Goal: Task Accomplishment & Management: Manage account settings

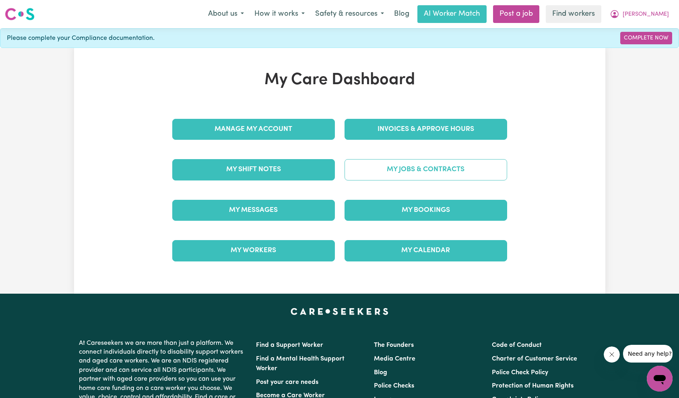
click at [413, 172] on link "My Jobs & Contracts" at bounding box center [426, 169] width 163 height 21
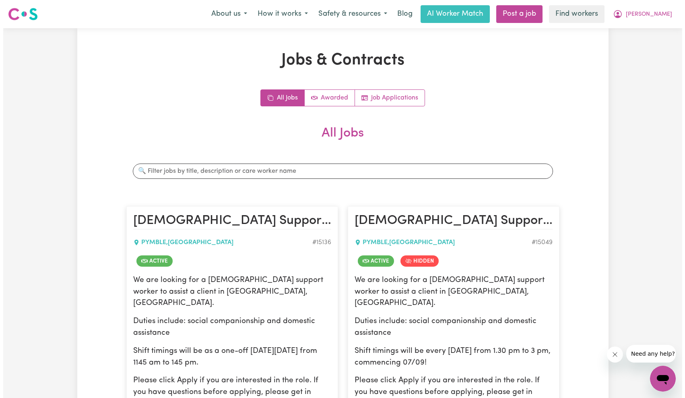
scroll to position [119, 0]
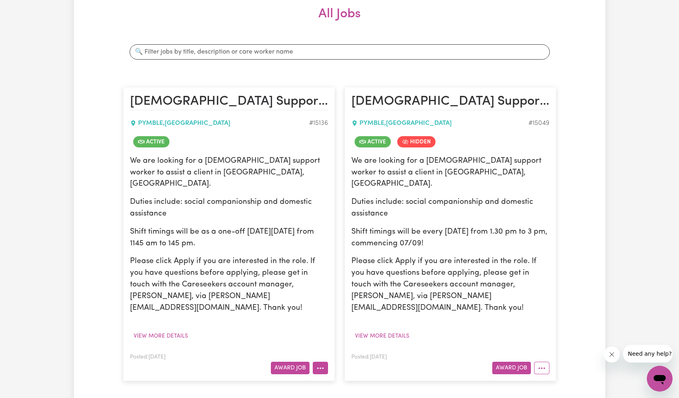
click at [320, 367] on circle "More options" at bounding box center [321, 368] width 2 height 2
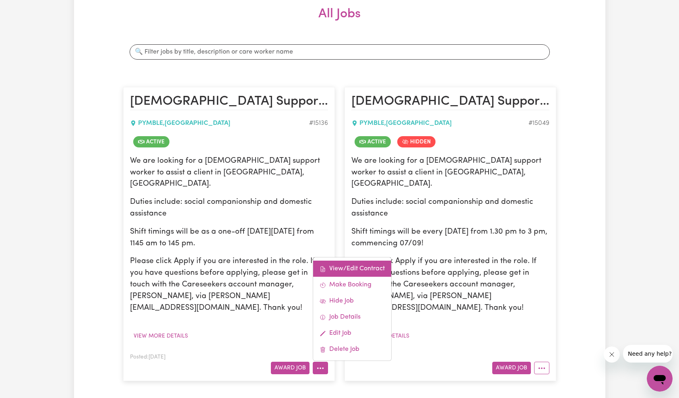
click at [351, 260] on link "View/Edit Contract" at bounding box center [352, 268] width 78 height 16
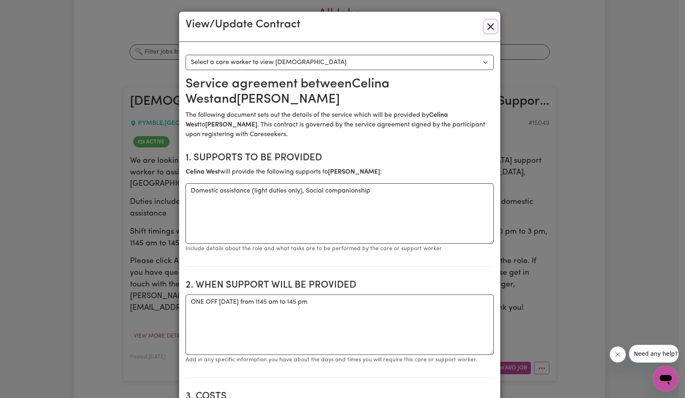
click at [488, 26] on button "Close" at bounding box center [490, 26] width 13 height 13
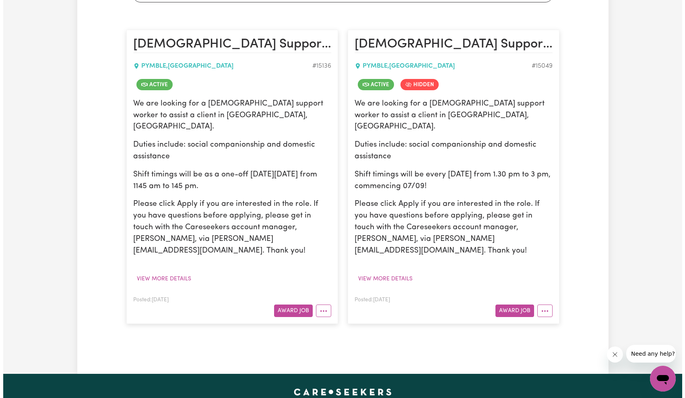
scroll to position [259, 0]
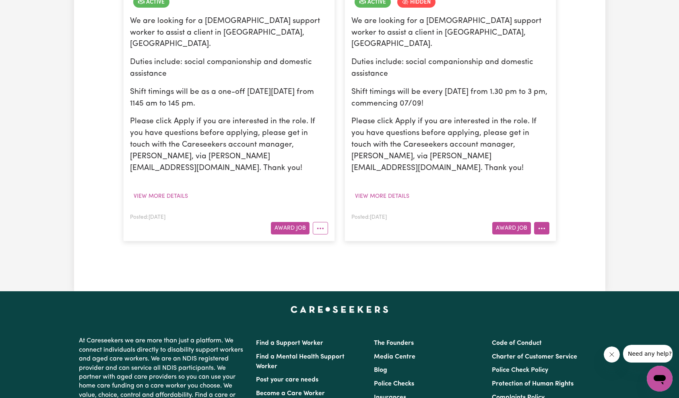
drag, startPoint x: 544, startPoint y: 206, endPoint x: 552, endPoint y: 211, distance: 8.9
click at [544, 224] on icon "More options" at bounding box center [542, 228] width 8 height 8
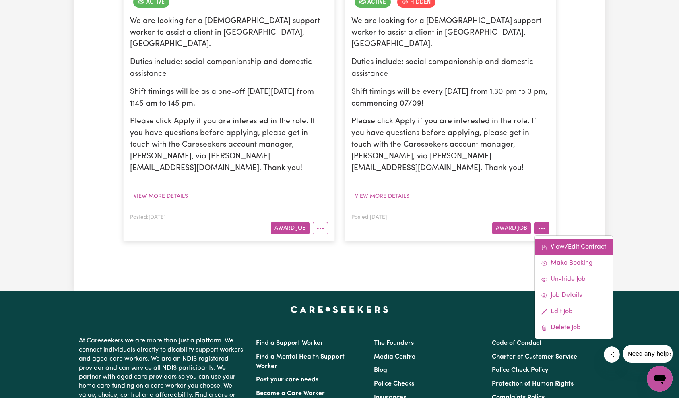
click at [559, 239] on link "View/Edit Contract" at bounding box center [574, 247] width 78 height 16
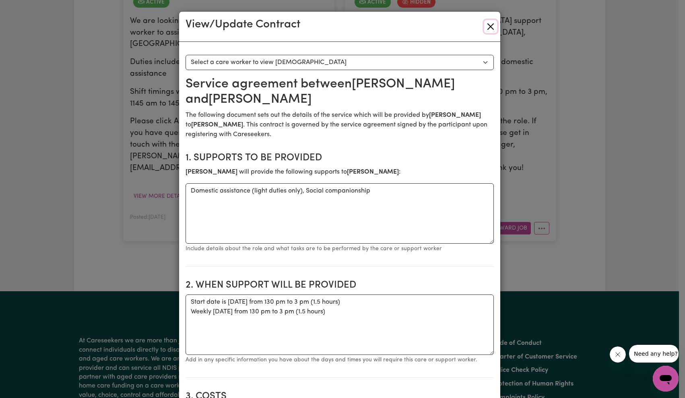
click at [489, 24] on button "Close" at bounding box center [490, 26] width 13 height 13
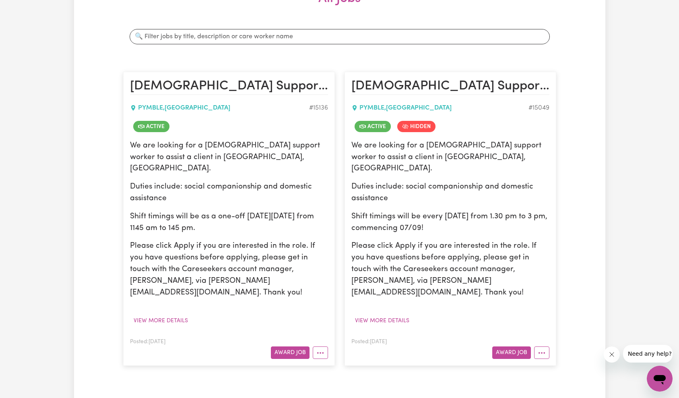
scroll to position [217, 0]
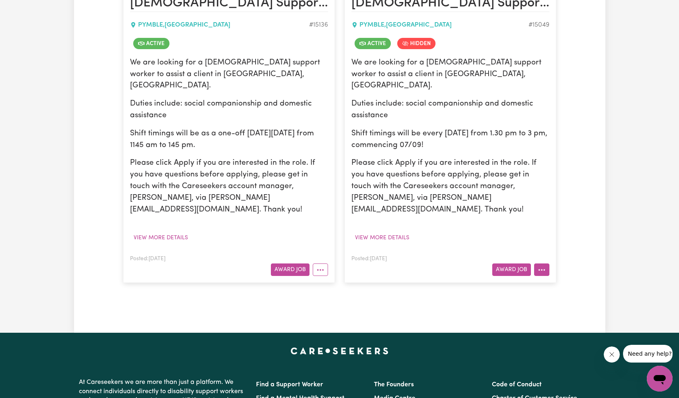
click at [546, 263] on button "More options" at bounding box center [541, 269] width 15 height 12
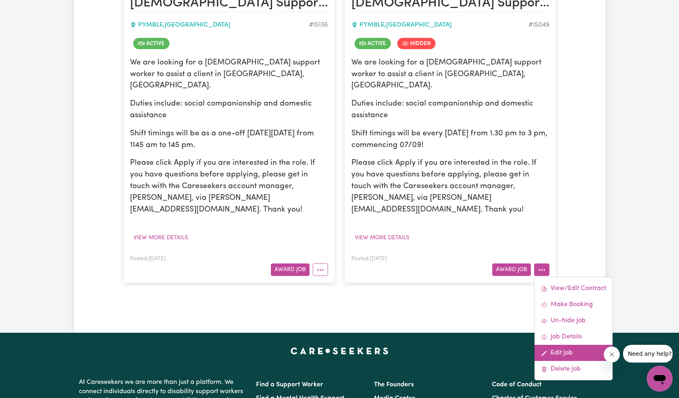
click at [552, 345] on link "Edit Job" at bounding box center [574, 353] width 78 height 16
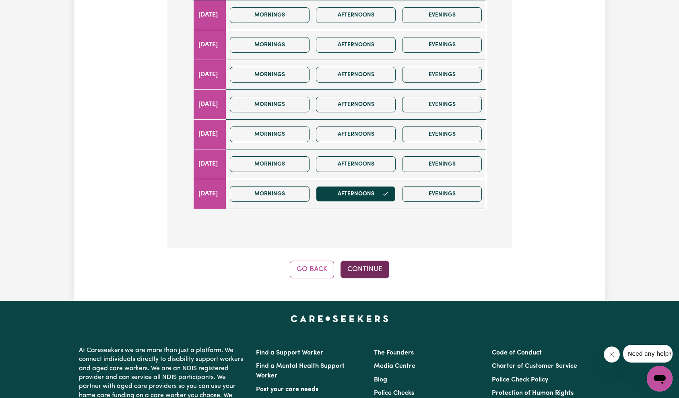
click at [360, 260] on button "Continue" at bounding box center [365, 269] width 49 height 18
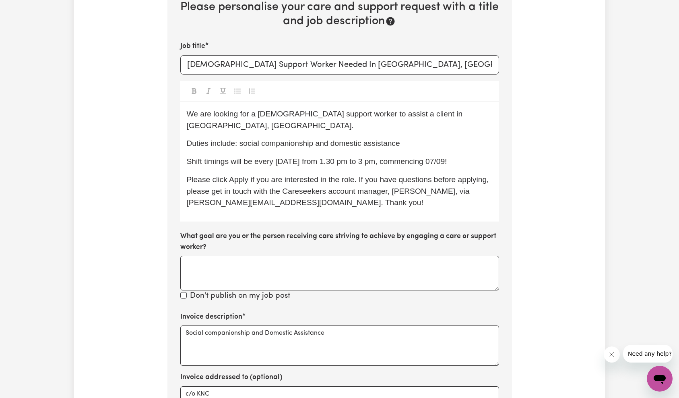
scroll to position [281, 0]
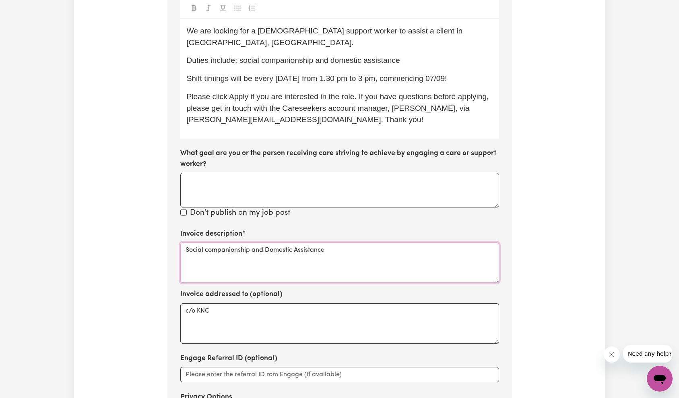
click at [302, 242] on textarea "Social companionship and Domestic Assistance" at bounding box center [339, 262] width 319 height 40
paste textarea "support and domestic a"
type textarea "Social support and domestic assistance"
click at [561, 216] on div "Update Job Post [DEMOGRAPHIC_DATA] Support Worker Needed In [GEOGRAPHIC_DATA], …" at bounding box center [339, 136] width 531 height 732
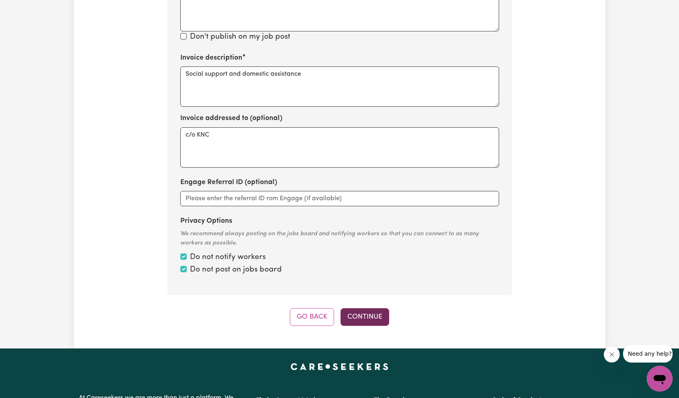
click at [366, 308] on button "Continue" at bounding box center [365, 317] width 49 height 18
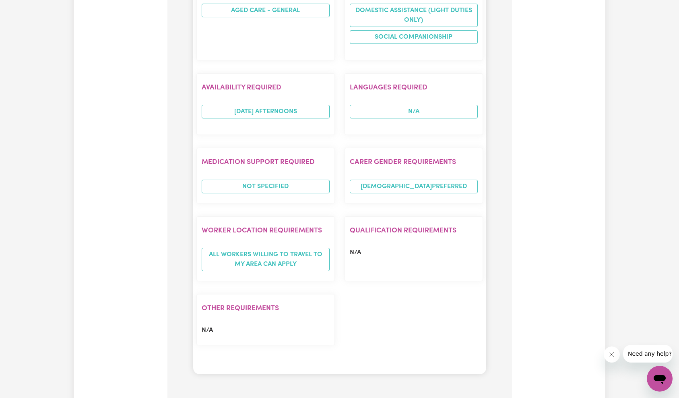
scroll to position [623, 0]
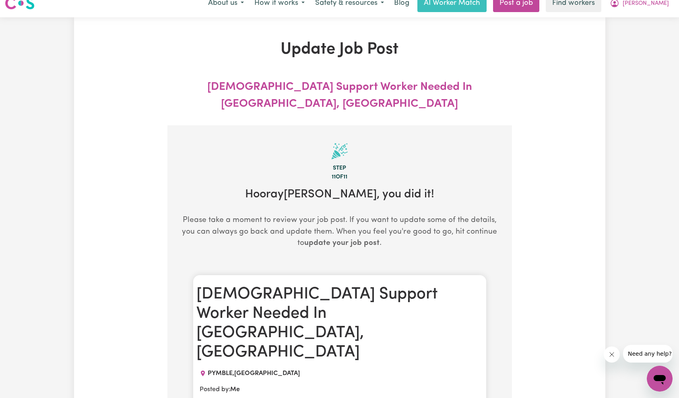
scroll to position [0, 0]
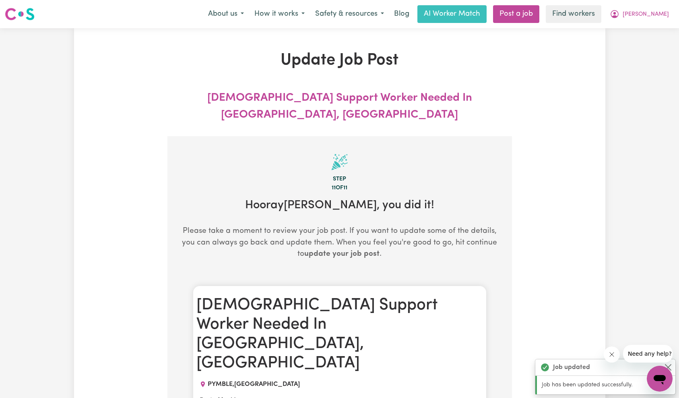
click at [659, 17] on span "[PERSON_NAME]" at bounding box center [646, 14] width 46 height 9
click at [645, 52] on link "Logout" at bounding box center [642, 46] width 64 height 15
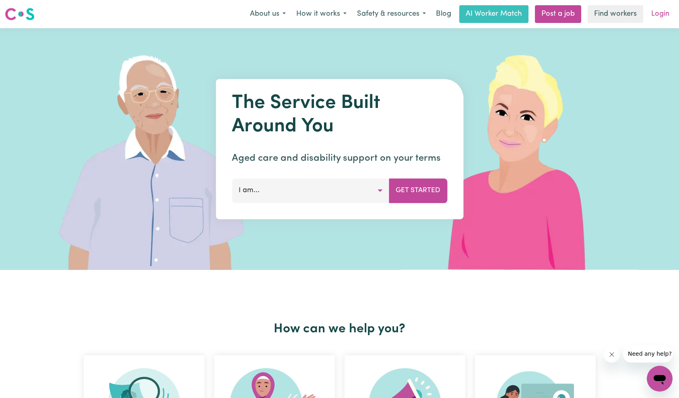
click at [656, 15] on link "Login" at bounding box center [661, 14] width 28 height 18
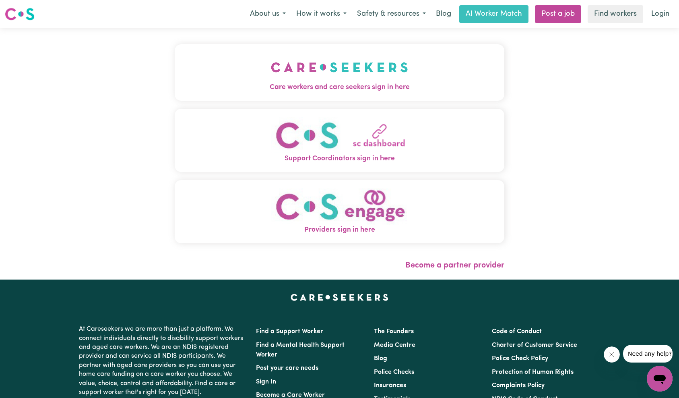
click at [271, 72] on img "Care workers and care seekers sign in here" at bounding box center [339, 67] width 137 height 30
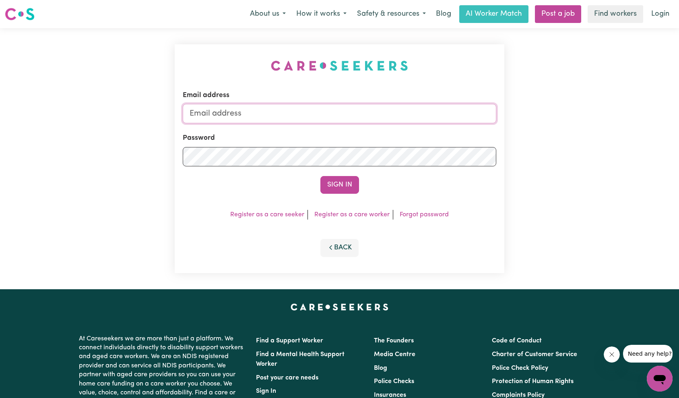
click at [324, 117] on input "Email address" at bounding box center [340, 113] width 314 height 19
paste input "[PERSON_NAME][EMAIL_ADDRESS][DOMAIN_NAME]"
type input "[EMAIL_ADDRESS][PERSON_NAME][DOMAIN_NAME]"
click at [345, 182] on button "Sign In" at bounding box center [339, 185] width 39 height 18
